Goal: Task Accomplishment & Management: Manage account settings

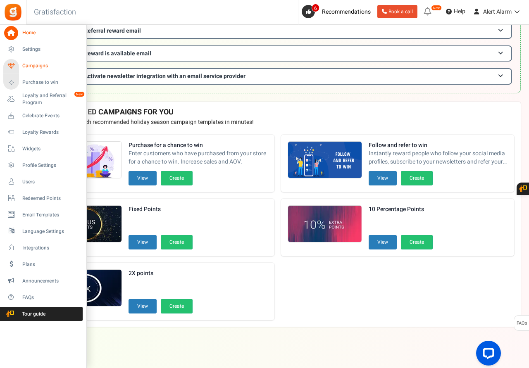
click at [31, 66] on span "Campaigns" at bounding box center [51, 65] width 58 height 7
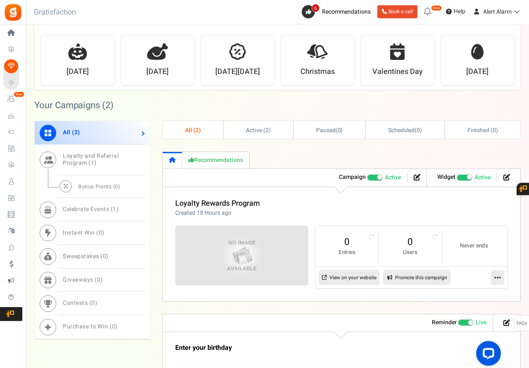
scroll to position [295, 0]
click at [499, 279] on icon at bounding box center [497, 277] width 7 height 7
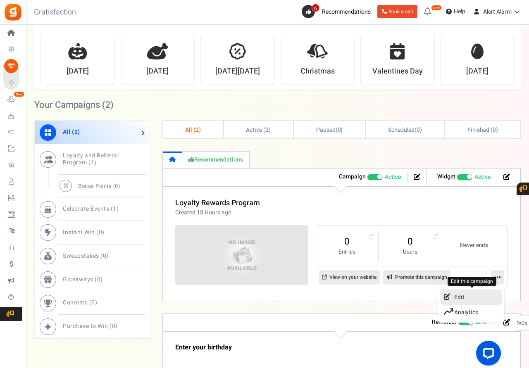
click at [463, 298] on link "Edit" at bounding box center [471, 297] width 61 height 15
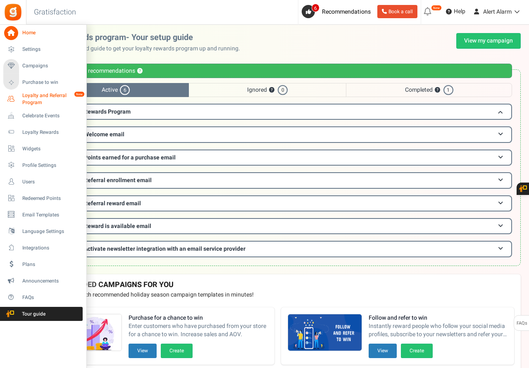
click at [33, 97] on span "Loyalty and Referral Program" at bounding box center [52, 99] width 60 height 14
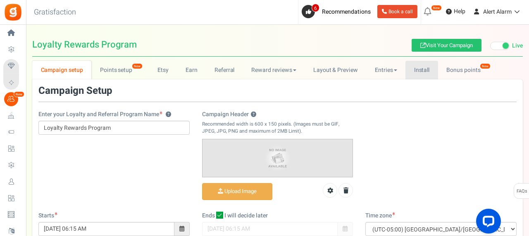
click at [425, 71] on link "Install" at bounding box center [422, 70] width 33 height 19
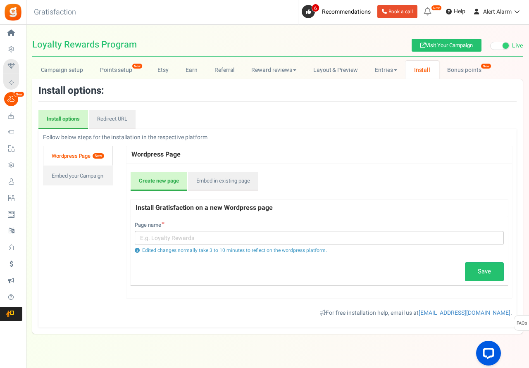
scroll to position [15, 0]
